Goal: Task Accomplishment & Management: Use online tool/utility

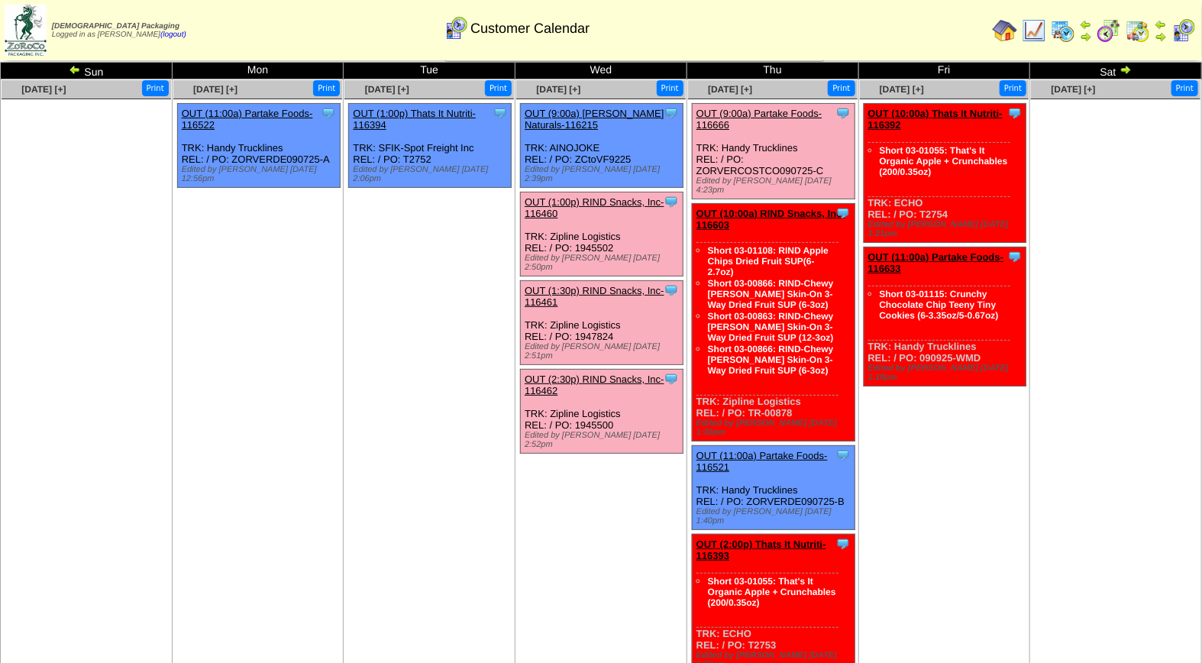
scroll to position [47, 0]
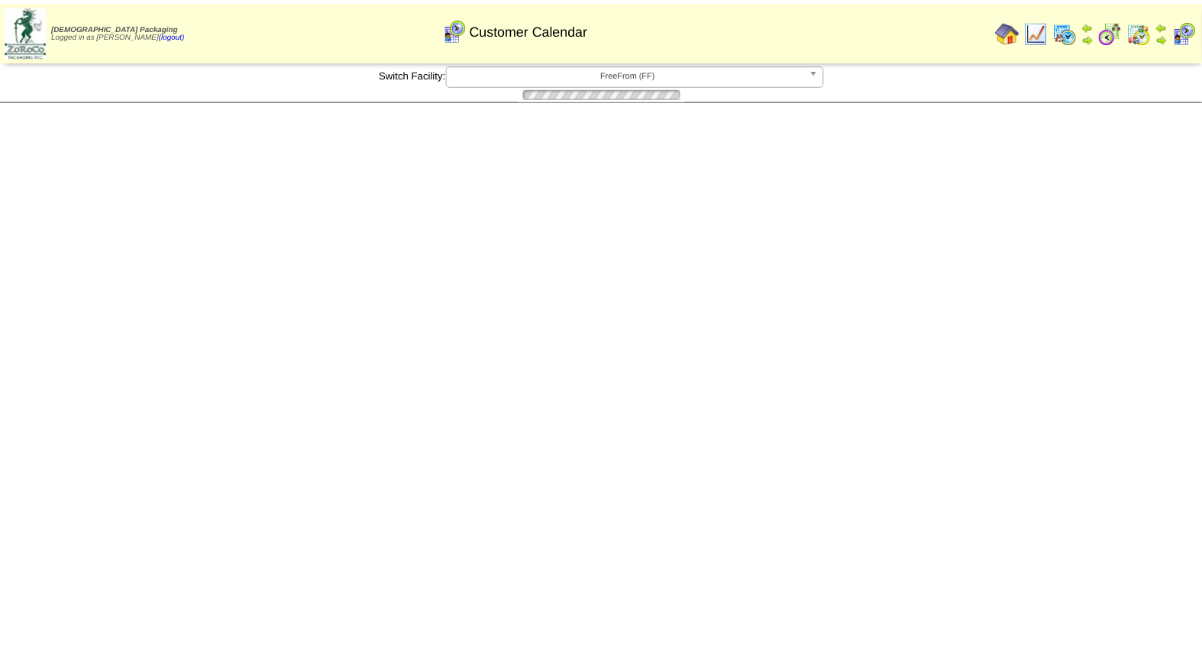
scroll to position [47, 0]
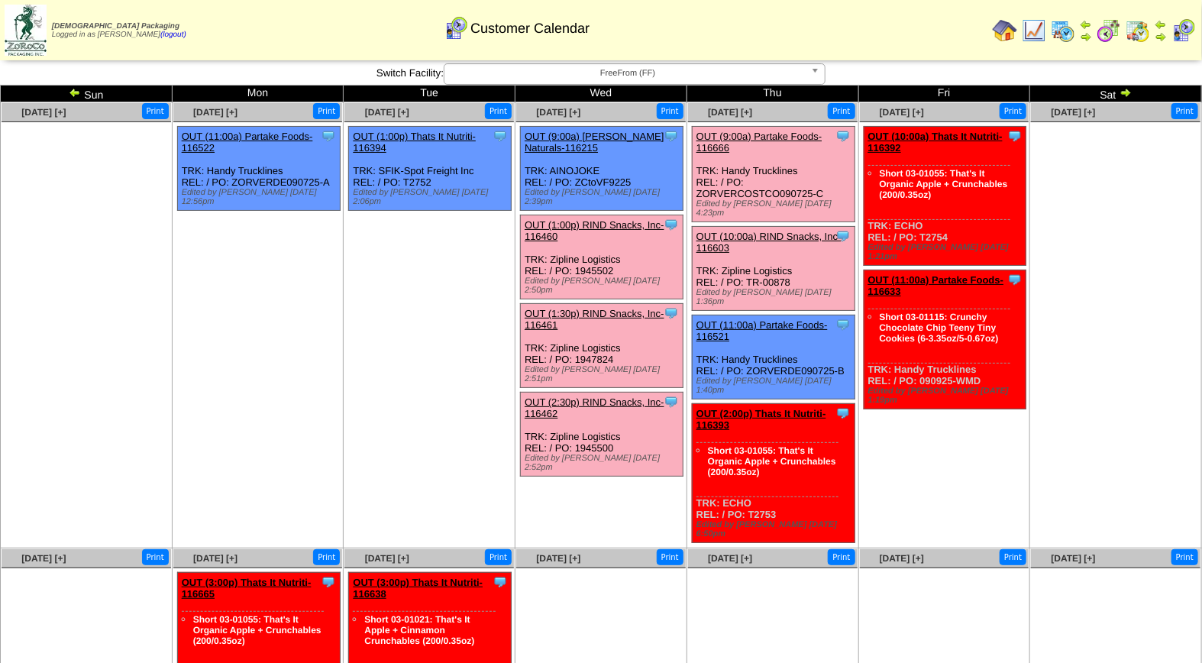
click at [776, 132] on link "OUT (9:00a) Partake Foods-116666" at bounding box center [760, 142] width 126 height 23
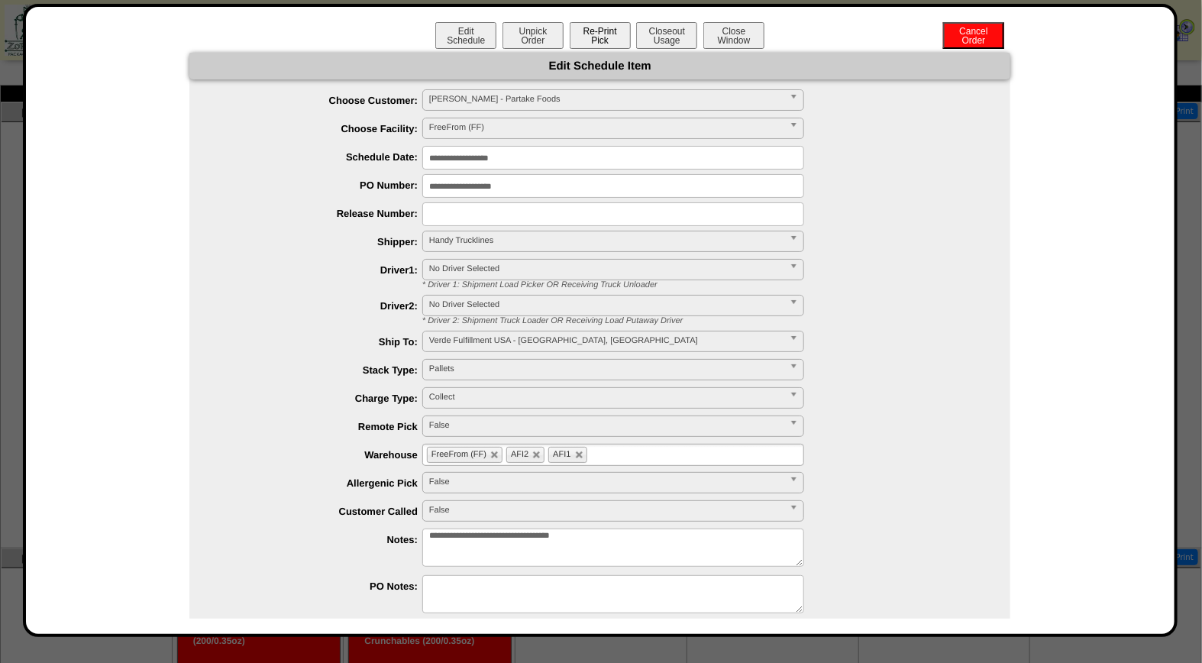
click at [597, 35] on button "Re-Print Pick" at bounding box center [600, 35] width 61 height 27
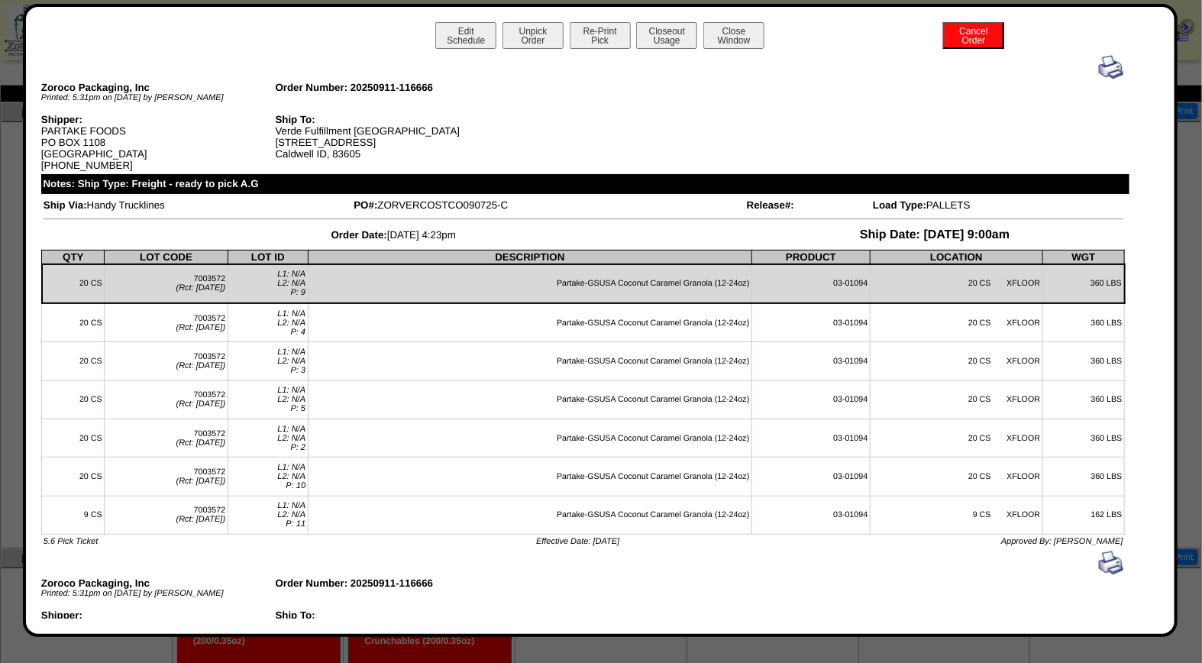
click at [1099, 66] on img at bounding box center [1111, 67] width 24 height 24
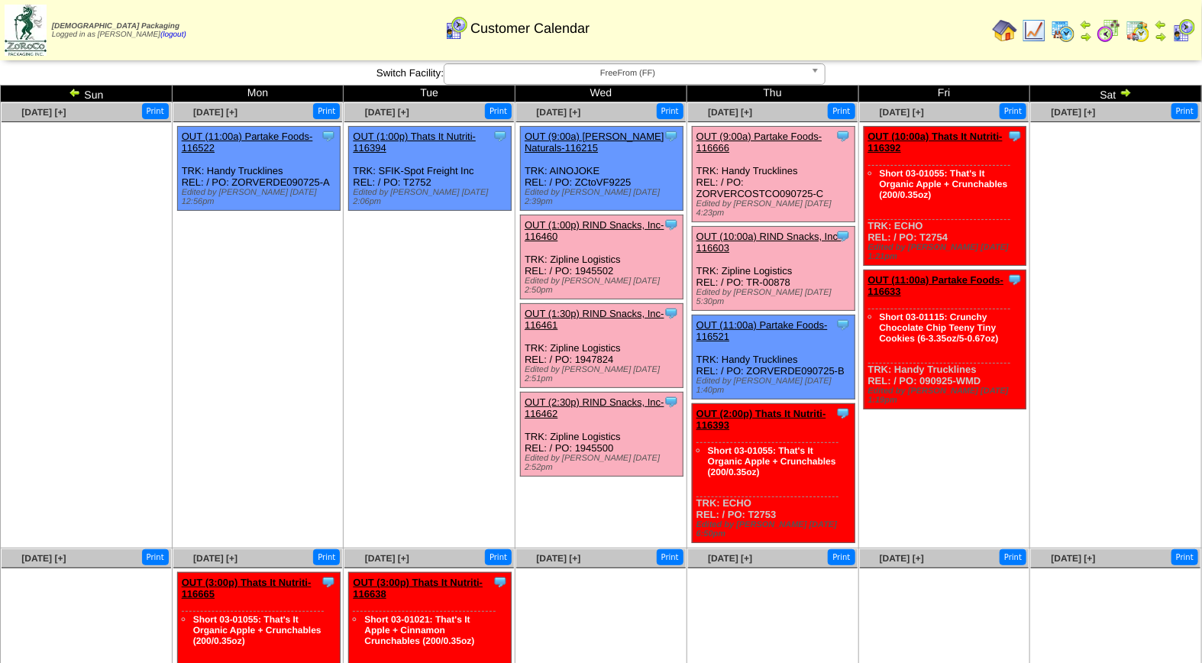
click at [773, 231] on link "OUT (10:00a) RIND Snacks, Inc-116603" at bounding box center [769, 242] width 145 height 23
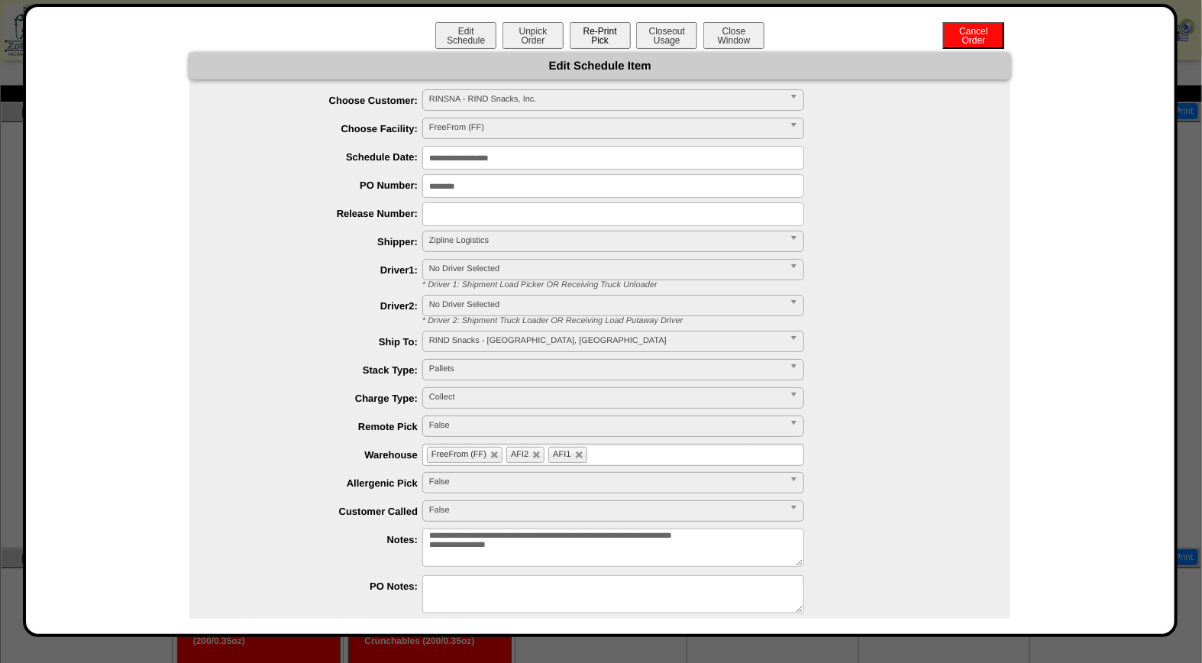
click at [606, 34] on button "Re-Print Pick" at bounding box center [600, 35] width 61 height 27
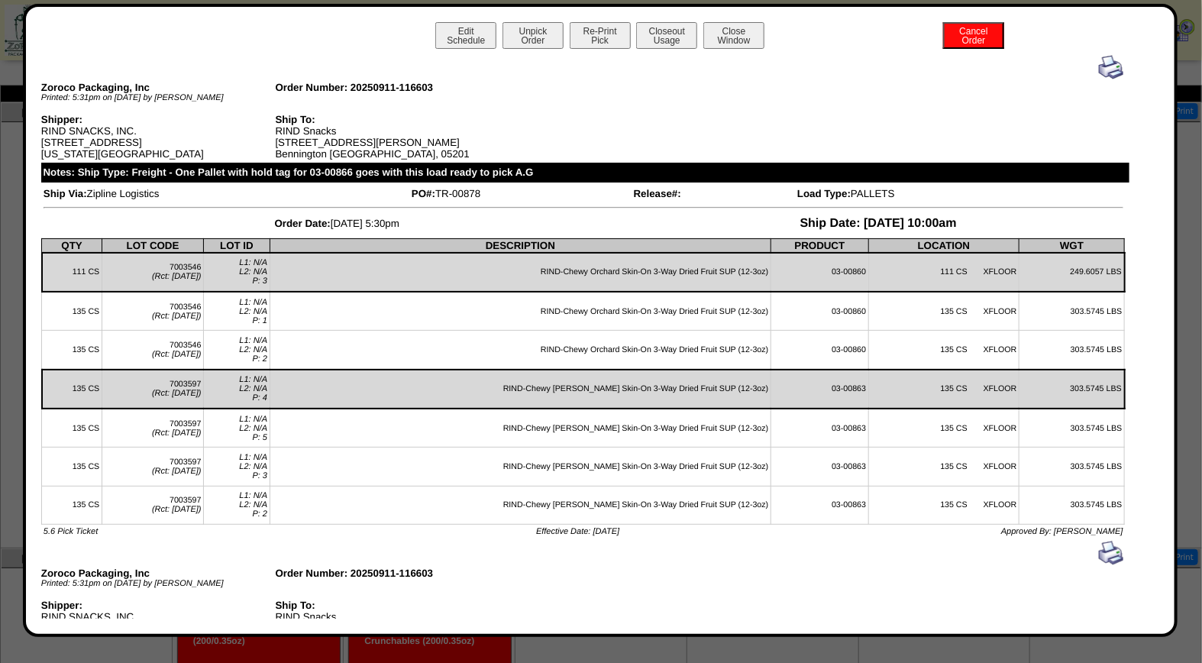
click at [716, 12] on div "Edit Schedule Unpick Order Re-Print Pick Closeout Usage Cancel Order Close Wind…" at bounding box center [600, 320] width 1155 height 633
click at [718, 29] on button "Close Window" at bounding box center [733, 35] width 61 height 27
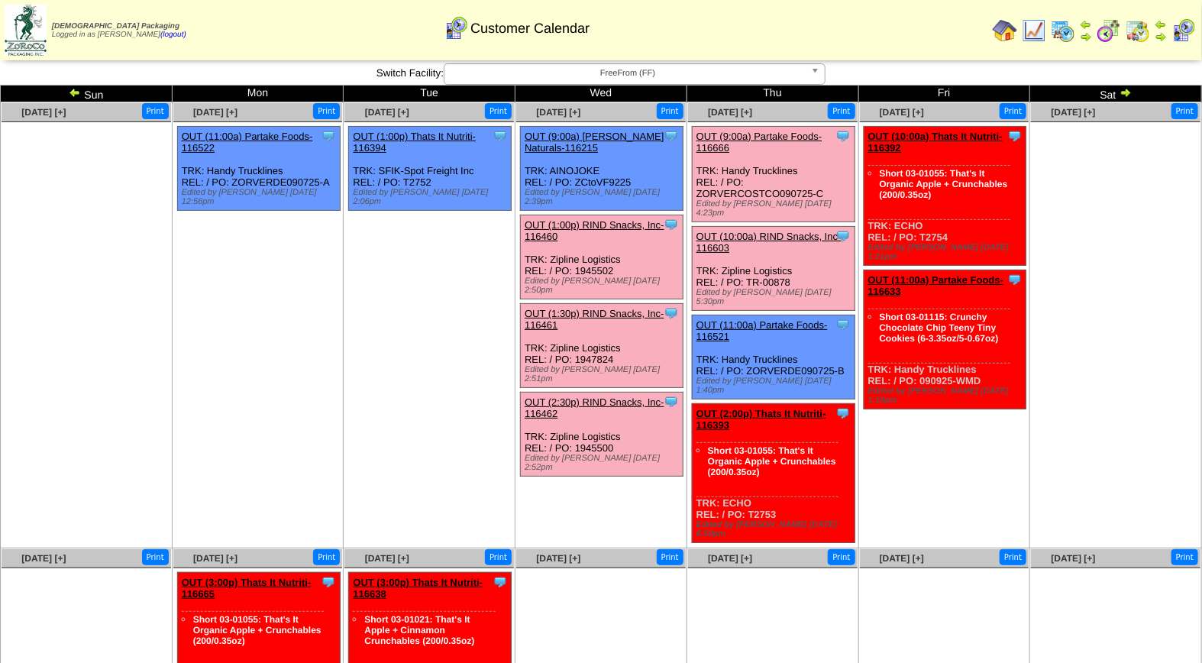
click at [772, 231] on link "OUT (10:00a) RIND Snacks, Inc-116603" at bounding box center [769, 242] width 145 height 23
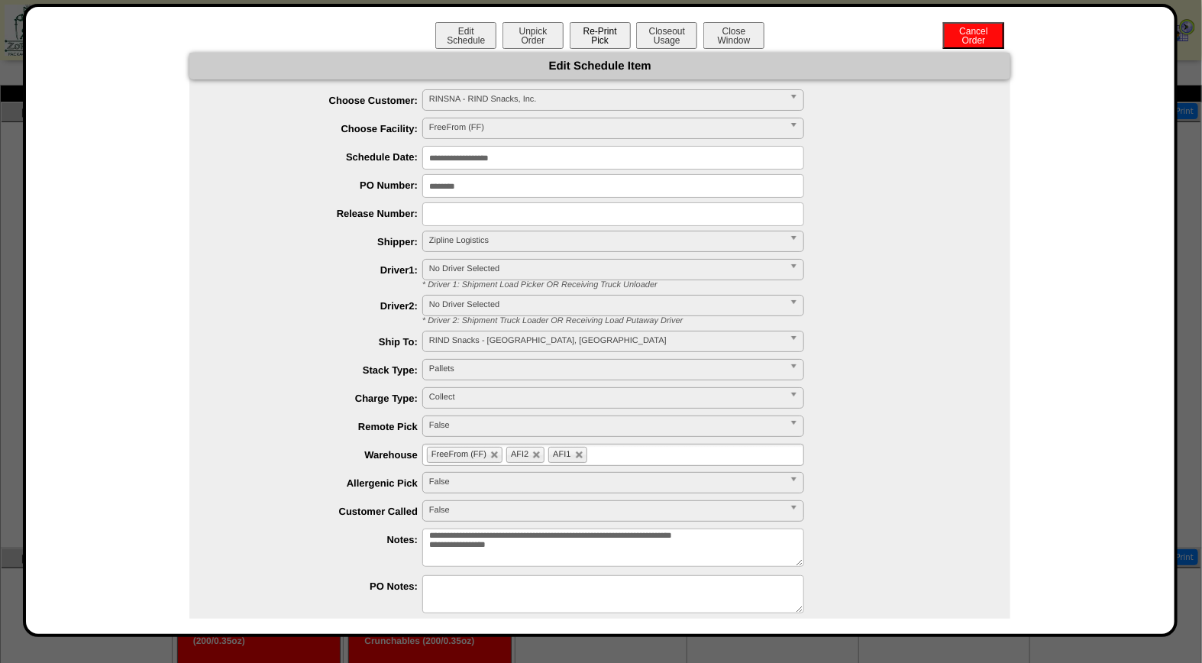
click at [600, 41] on button "Re-Print Pick" at bounding box center [600, 35] width 61 height 27
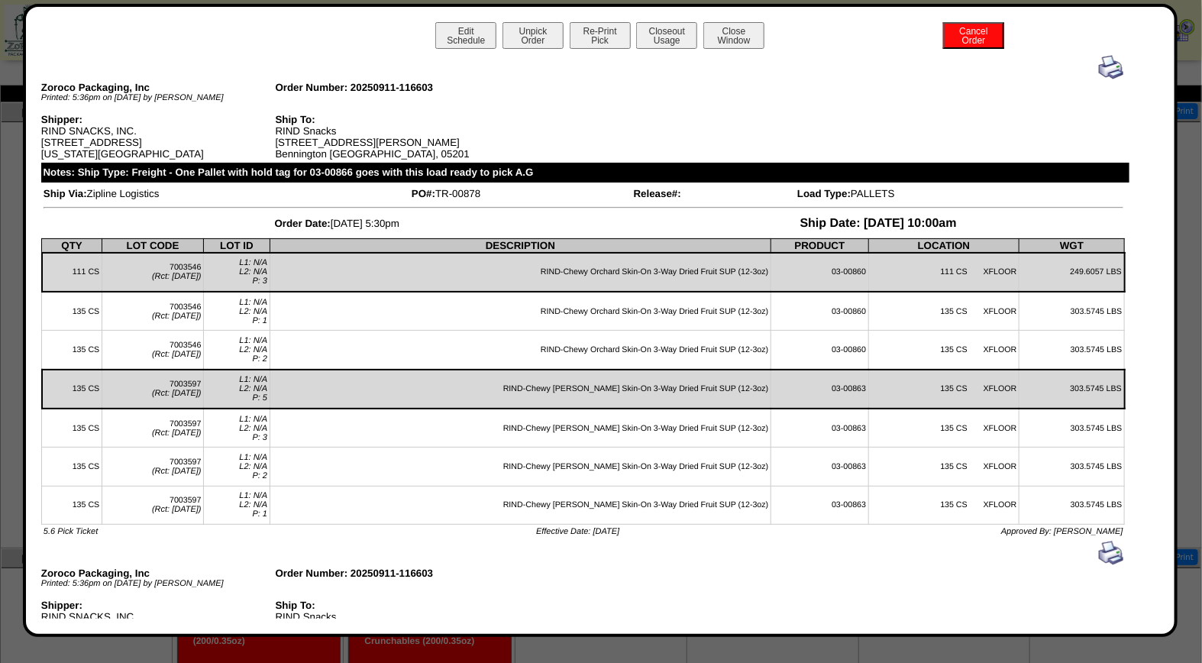
click at [1101, 70] on img at bounding box center [1111, 67] width 24 height 24
